Goal: Task Accomplishment & Management: Use online tool/utility

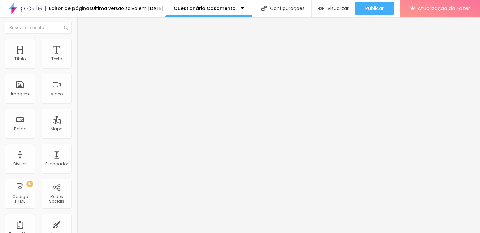
click at [83, 46] on font "Estilo" at bounding box center [88, 43] width 10 height 6
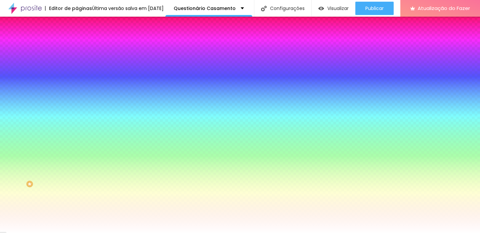
click at [83, 47] on font "Avançado" at bounding box center [94, 50] width 22 height 6
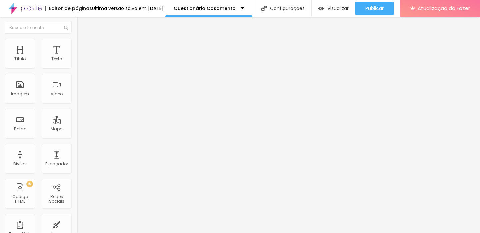
click at [82, 26] on img "button" at bounding box center [84, 24] width 5 height 5
click at [77, 67] on img at bounding box center [79, 69] width 4 height 4
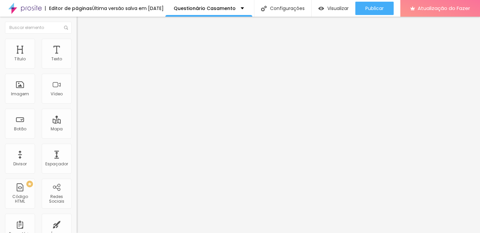
scroll to position [0, 0]
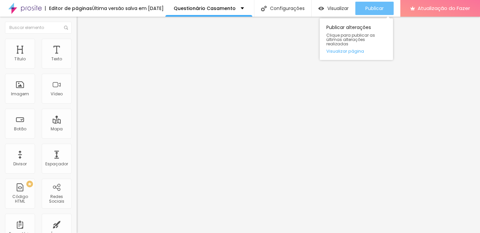
click at [383, 12] on div "Publicar" at bounding box center [374, 8] width 18 height 13
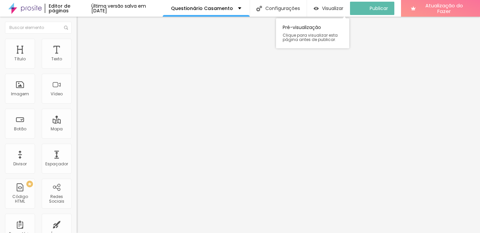
click at [345, 15] on div "Pré-visualização Clique para visualizar esta página antes de publicar." at bounding box center [312, 31] width 73 height 33
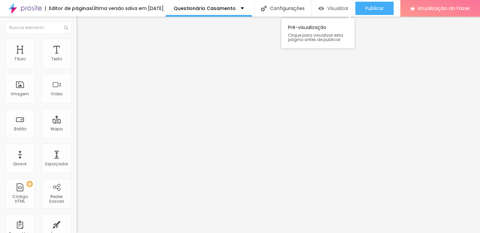
click at [332, 10] on font "Visualizar" at bounding box center [337, 8] width 21 height 7
